Goal: Find specific page/section: Find specific page/section

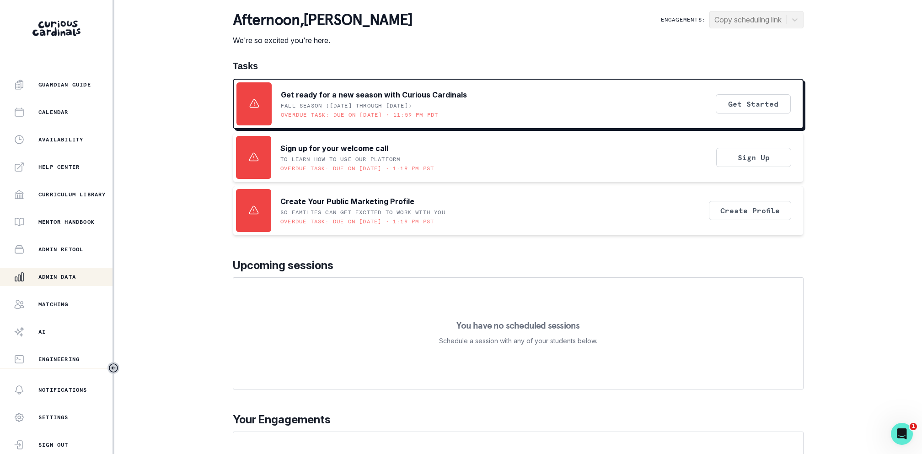
click at [70, 274] on p "Admin Data" at bounding box center [57, 276] width 38 height 7
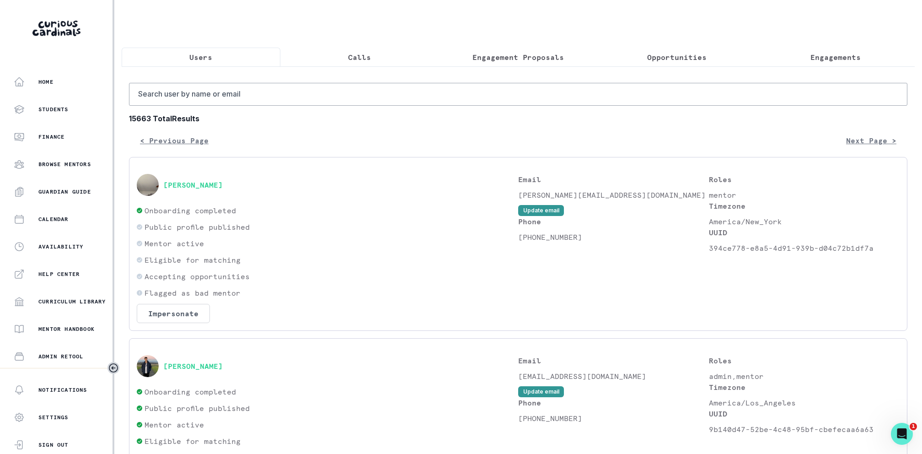
click at [362, 48] on button "Calls" at bounding box center [359, 57] width 159 height 19
click at [237, 53] on button "Users" at bounding box center [201, 57] width 159 height 19
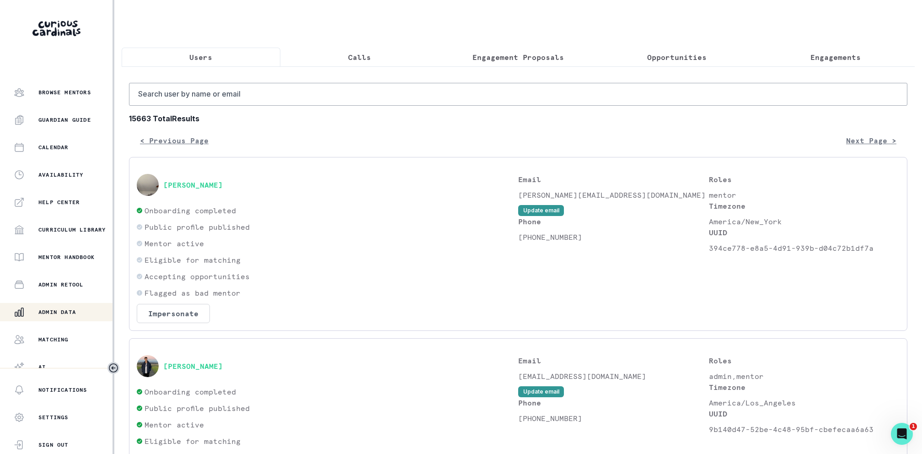
scroll to position [107, 0]
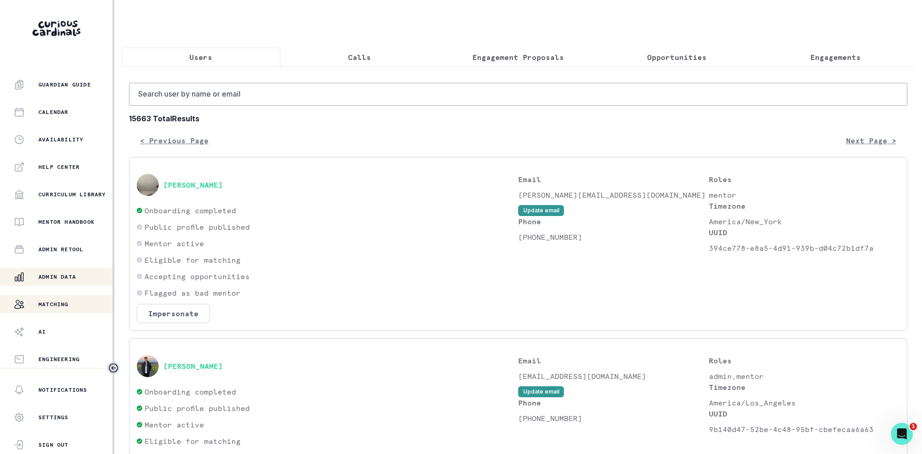
click at [75, 296] on button "Matching" at bounding box center [56, 304] width 113 height 18
